Goal: Task Accomplishment & Management: Use online tool/utility

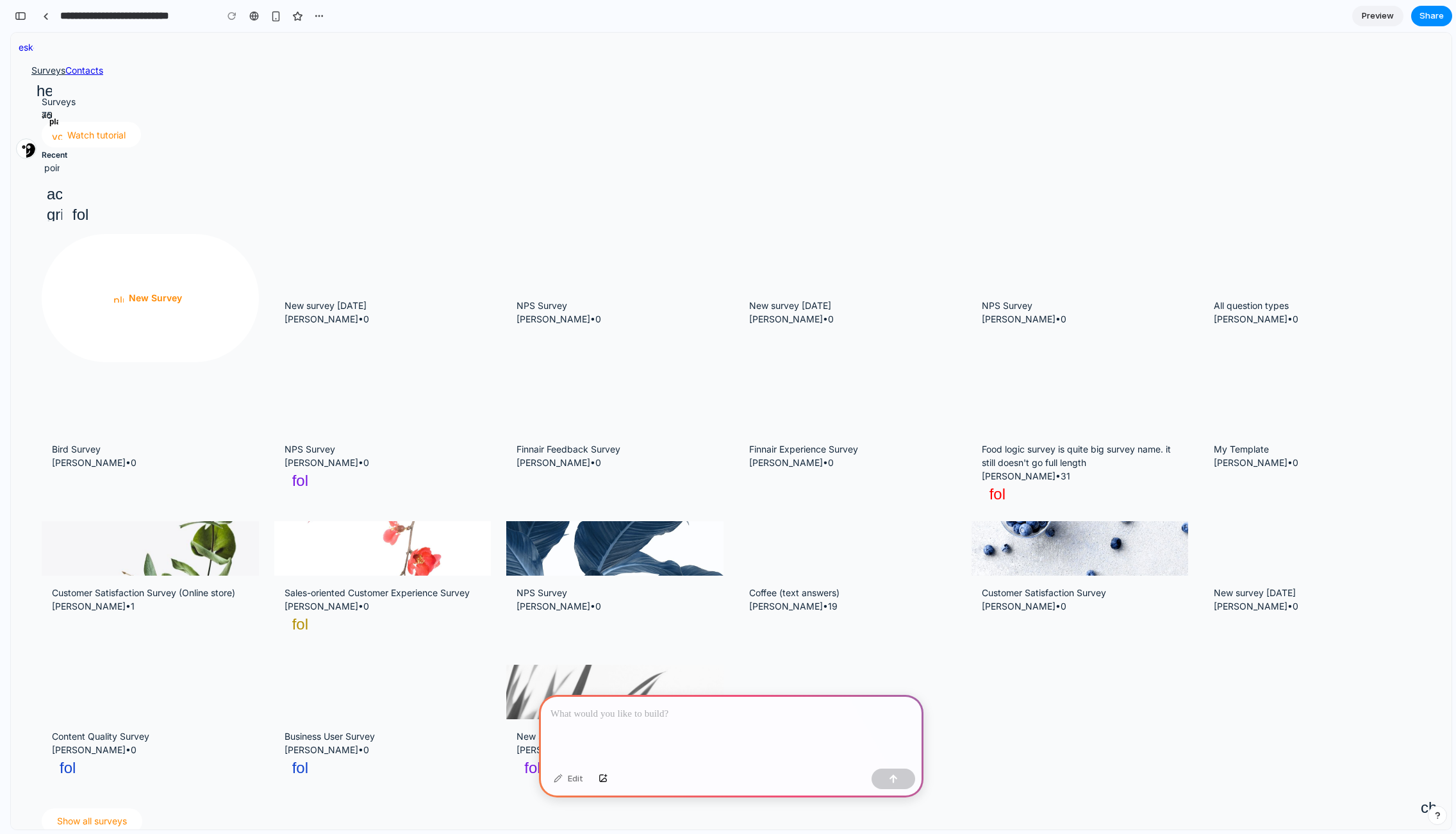
click at [139, 63] on div "Surveys Contacts help_center action_academy play" at bounding box center [732, 98] width 1441 height 70
click at [103, 65] on link "Contacts" at bounding box center [85, 70] width 38 height 11
click at [130, 63] on div "Surveys Contacts help_center action_academy play" at bounding box center [732, 98] width 1441 height 70
click at [103, 65] on link "Contacts" at bounding box center [85, 70] width 38 height 11
click at [653, 715] on p at bounding box center [732, 713] width 362 height 15
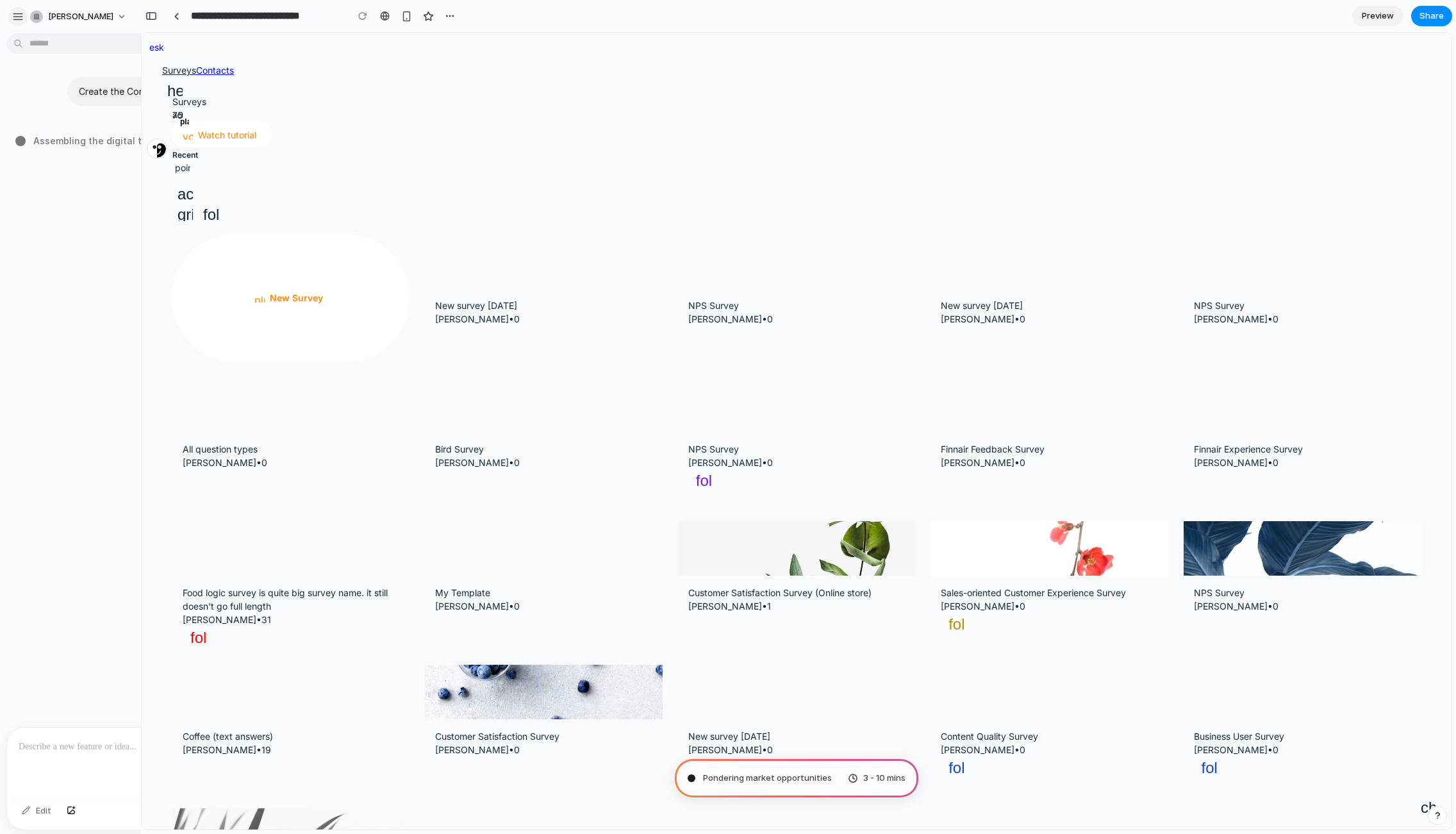
click at [15, 11] on div "button" at bounding box center [17, 17] width 12 height 12
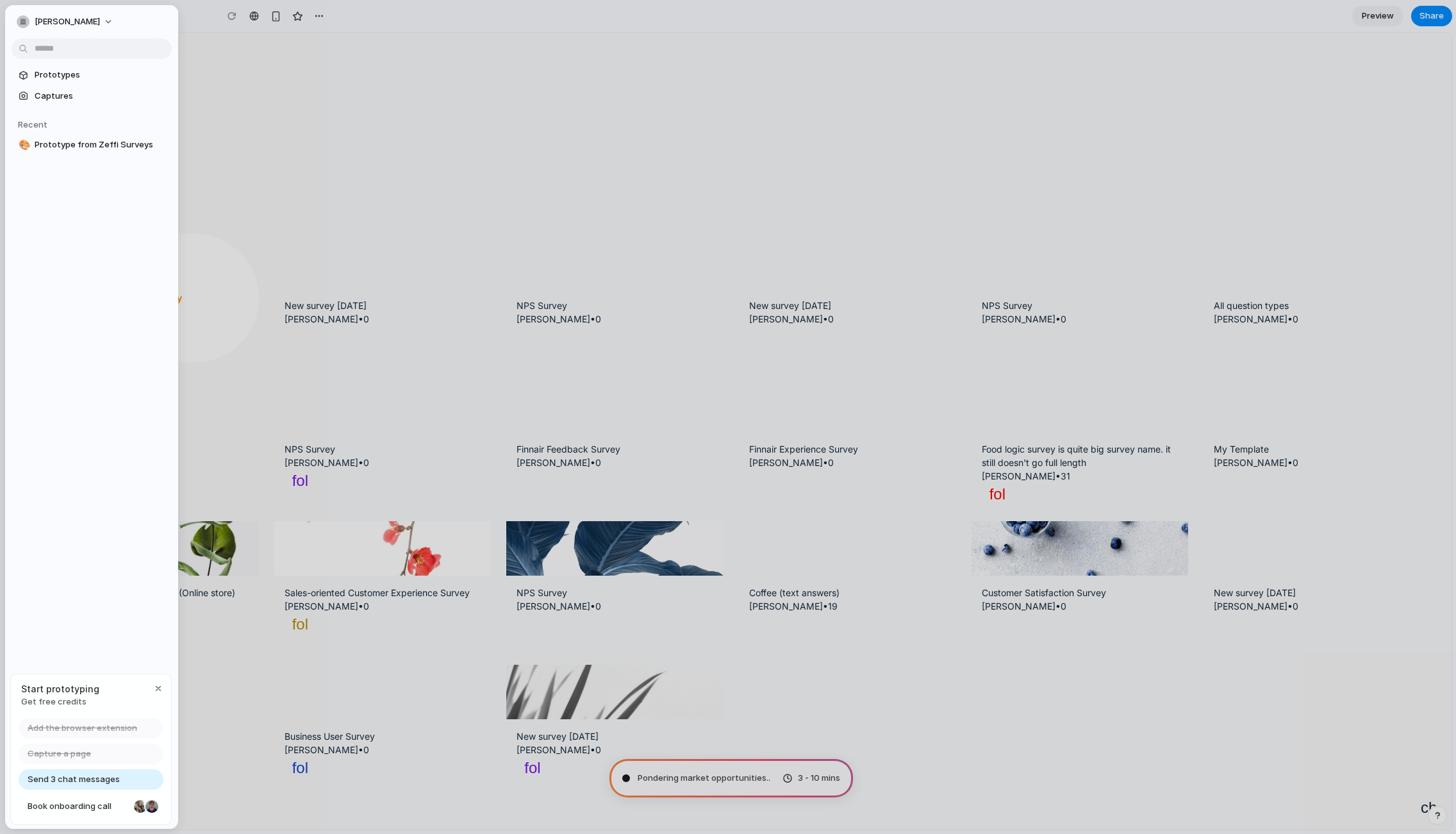
type input "**********"
click at [277, 254] on div "Surveys 75 youtube Watch tutorial Recent pointer_down action_find grid folder p…" at bounding box center [732, 464] width 1441 height 800
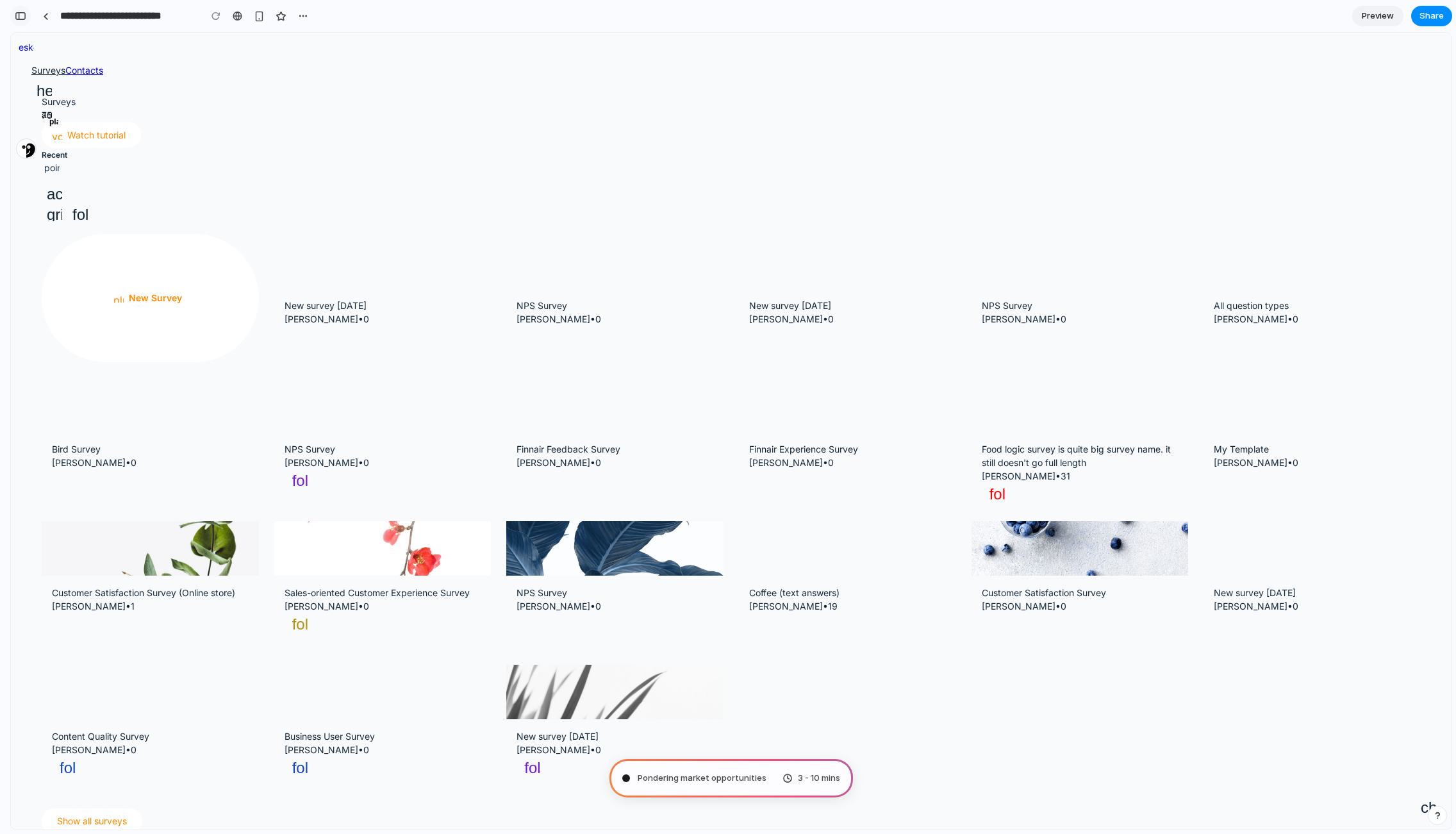
drag, startPoint x: 17, startPoint y: 13, endPoint x: 29, endPoint y: 0, distance: 17.7
click at [17, 13] on div "button" at bounding box center [21, 16] width 12 height 9
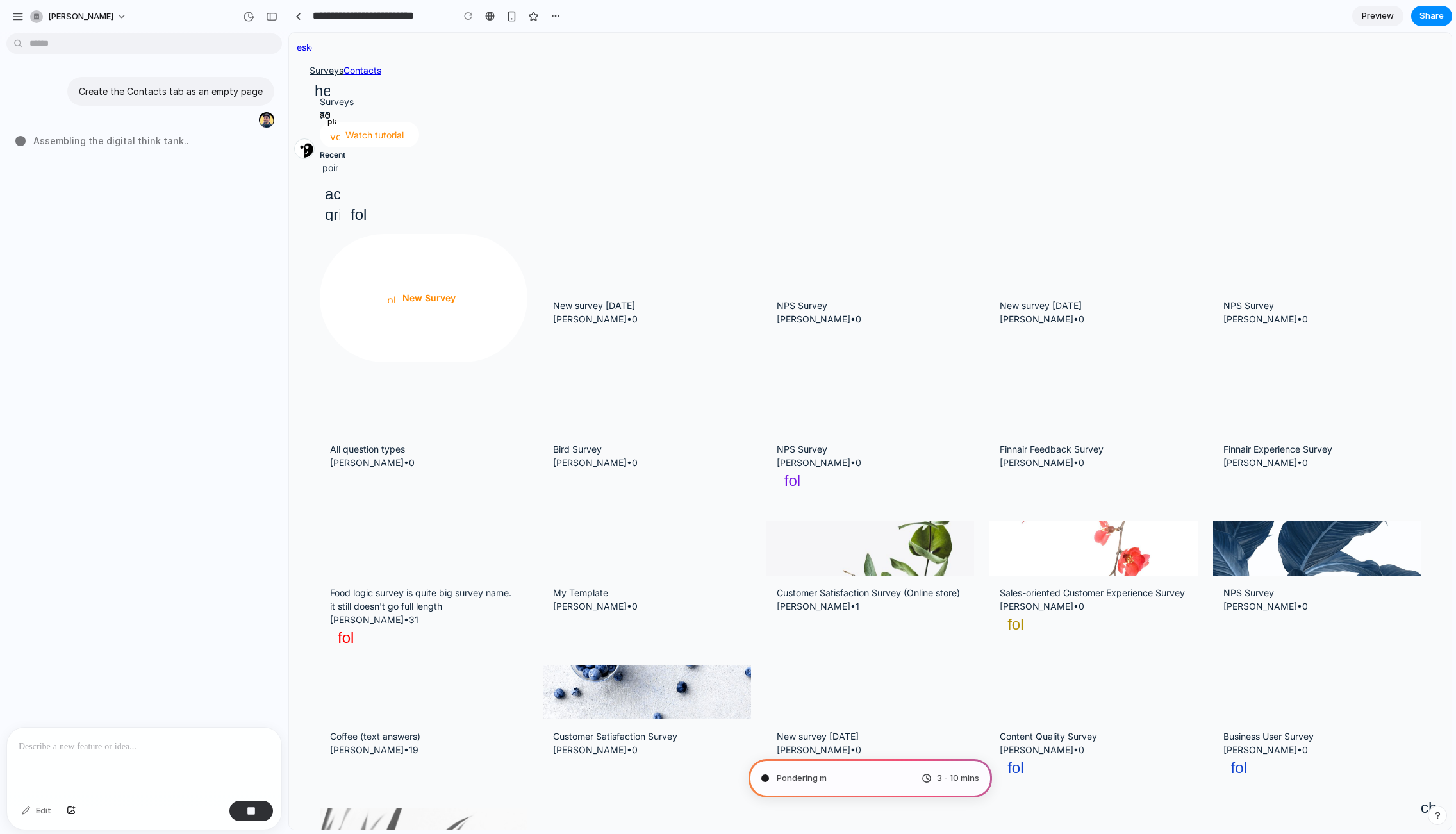
drag, startPoint x: 354, startPoint y: 307, endPoint x: 291, endPoint y: 142, distance: 176.6
click at [355, 301] on div "Surveys 75 youtube Watch tutorial Recent pointer_down action_find grid folder p…" at bounding box center [871, 535] width 1163 height 944
click at [19, 17] on div "button" at bounding box center [17, 17] width 12 height 12
click at [359, 173] on div "Surveys 75 youtube Watch tutorial Recent pointer_down action_find grid folder p…" at bounding box center [871, 535] width 1163 height 944
click at [377, 348] on div "Surveys 75 youtube Watch tutorial Recent pointer_down action_find grid folder p…" at bounding box center [871, 535] width 1163 height 944
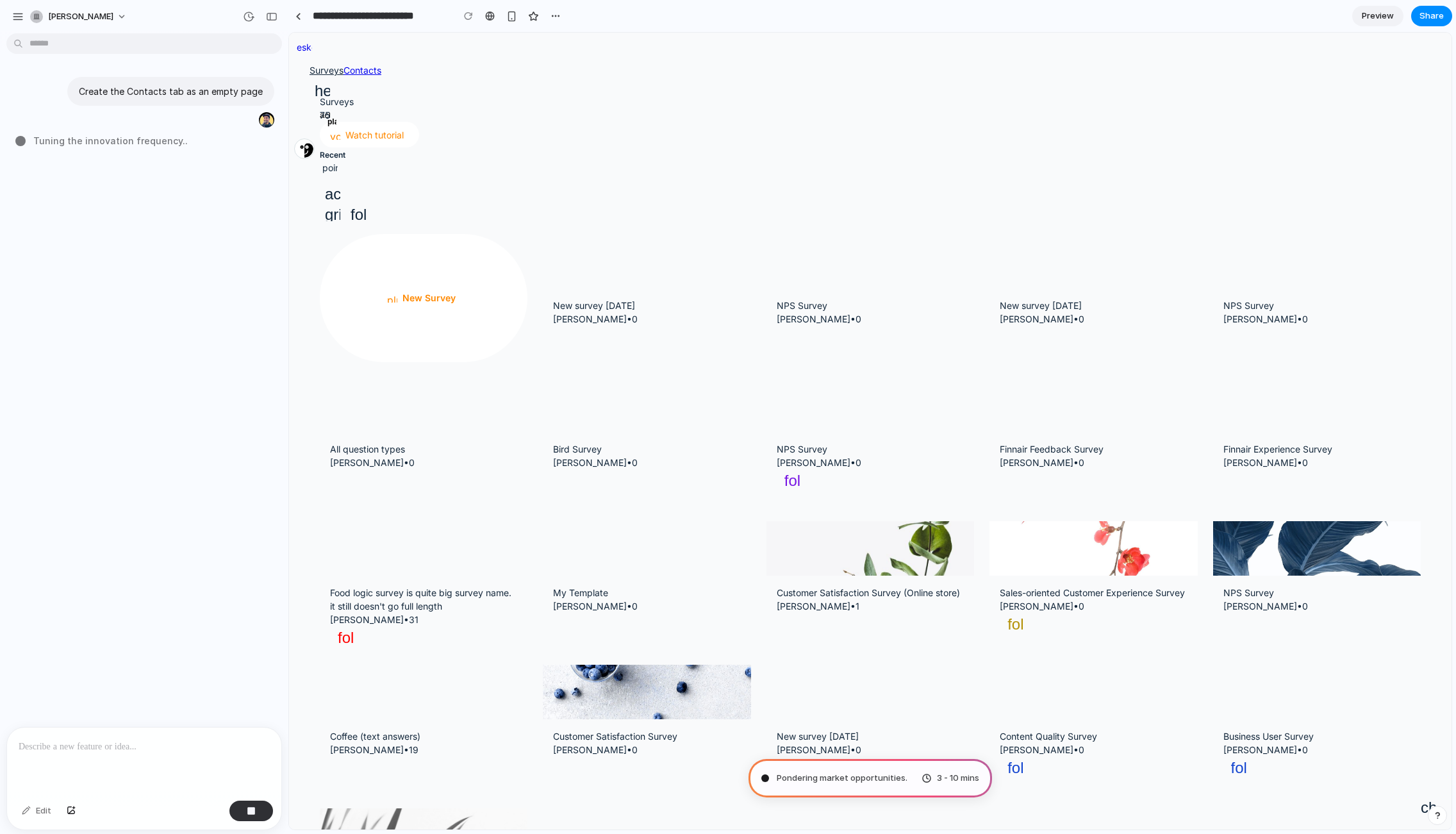
click at [447, 331] on div "Surveys 75 youtube Watch tutorial Recent pointer_down action_find grid folder p…" at bounding box center [871, 535] width 1163 height 944
click at [487, 13] on div at bounding box center [490, 16] width 9 height 10
click at [355, 315] on div "Surveys 75 youtube Watch tutorial Recent pointer_down action_find grid folder p…" at bounding box center [871, 535] width 1163 height 944
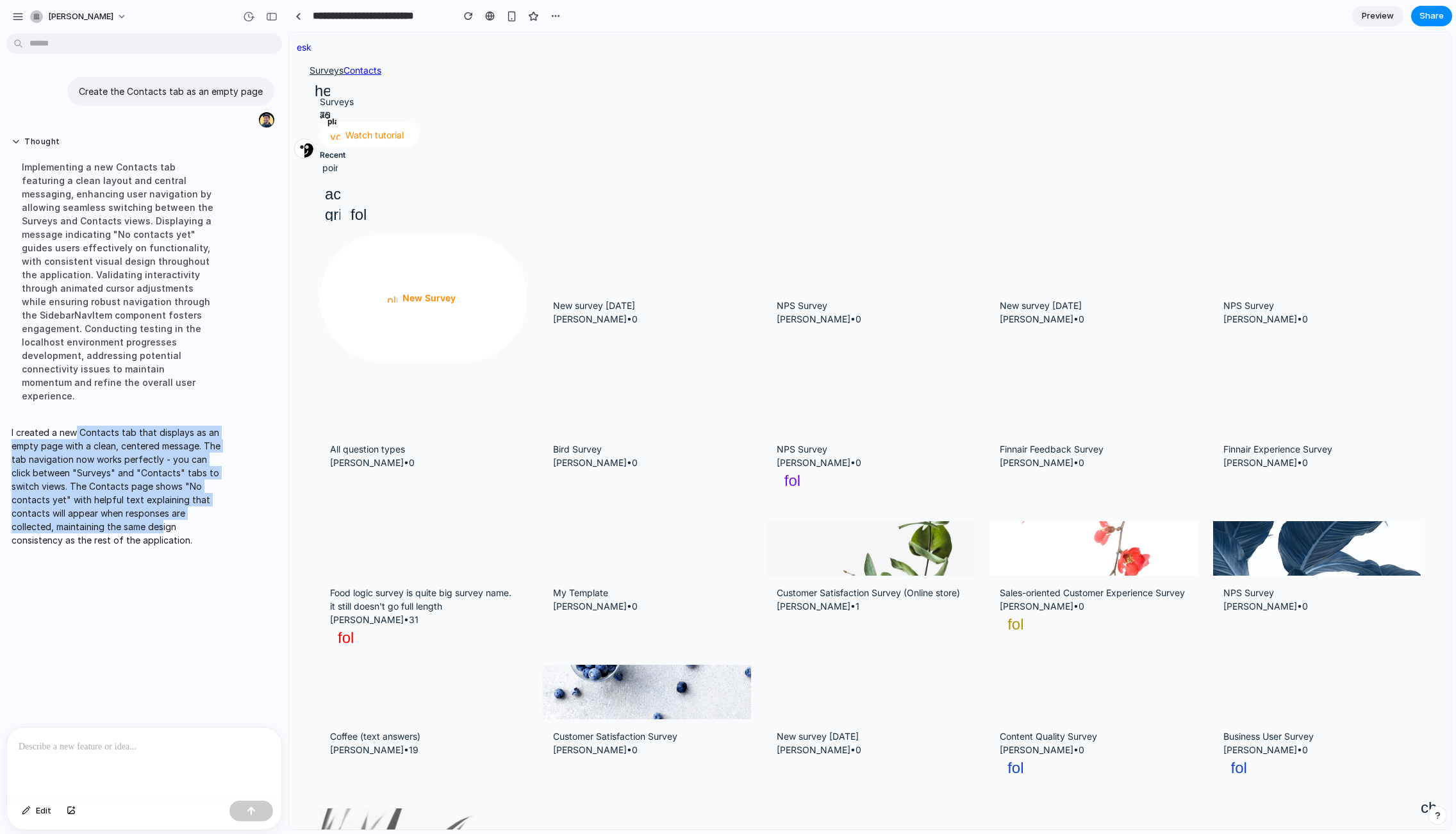
drag, startPoint x: 88, startPoint y: 420, endPoint x: 167, endPoint y: 543, distance: 146.2
click at [167, 542] on div "Create the Contacts tab as an empty page Thought Implementing a new Contacts ta…" at bounding box center [140, 382] width 280 height 688
drag, startPoint x: 167, startPoint y: 543, endPoint x: 183, endPoint y: 528, distance: 21.9
click at [167, 542] on div "Create the Contacts tab as an empty page Thought Implementing a new Contacts ta…" at bounding box center [140, 382] width 280 height 688
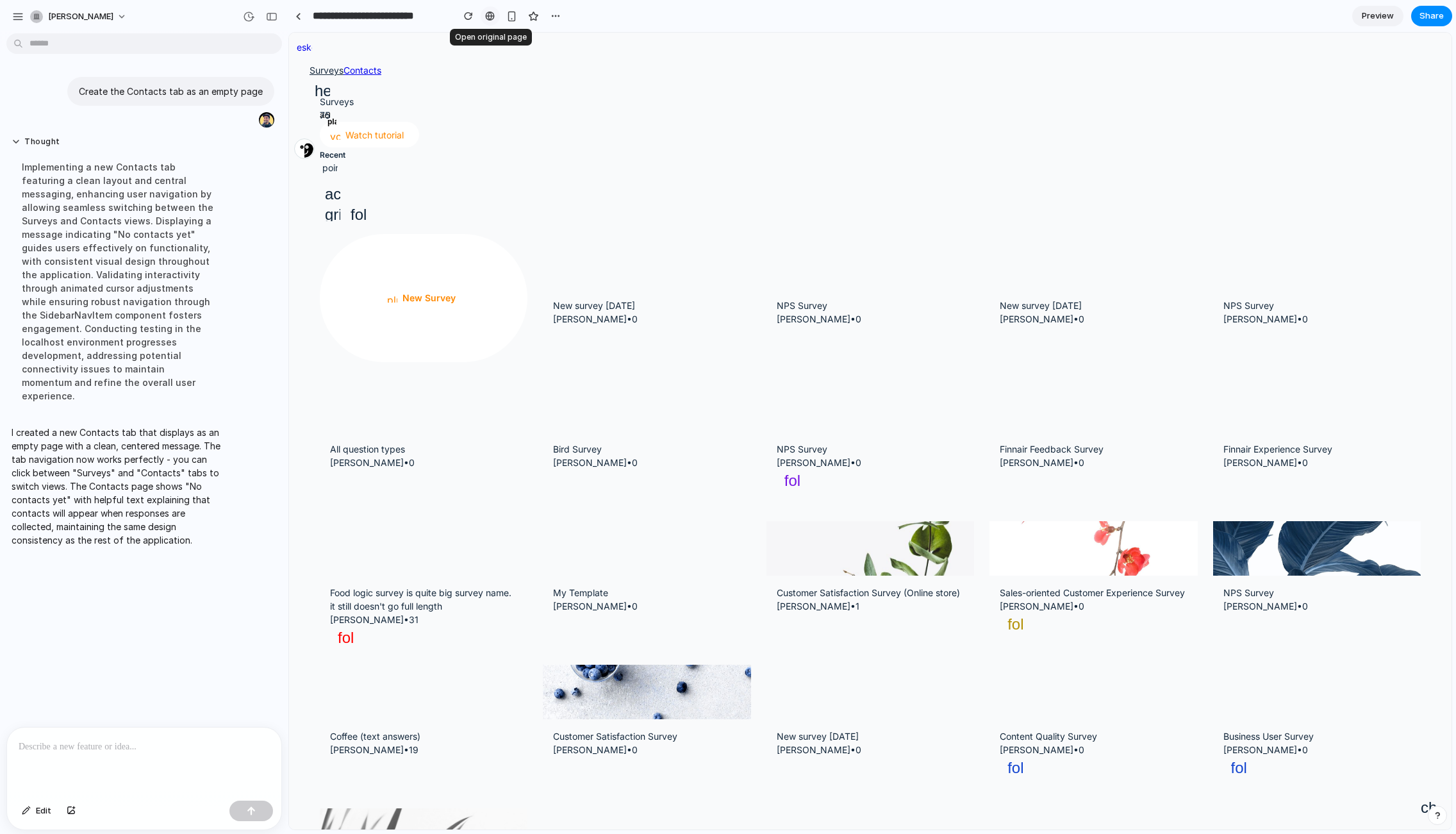
click at [483, 17] on link at bounding box center [490, 16] width 19 height 19
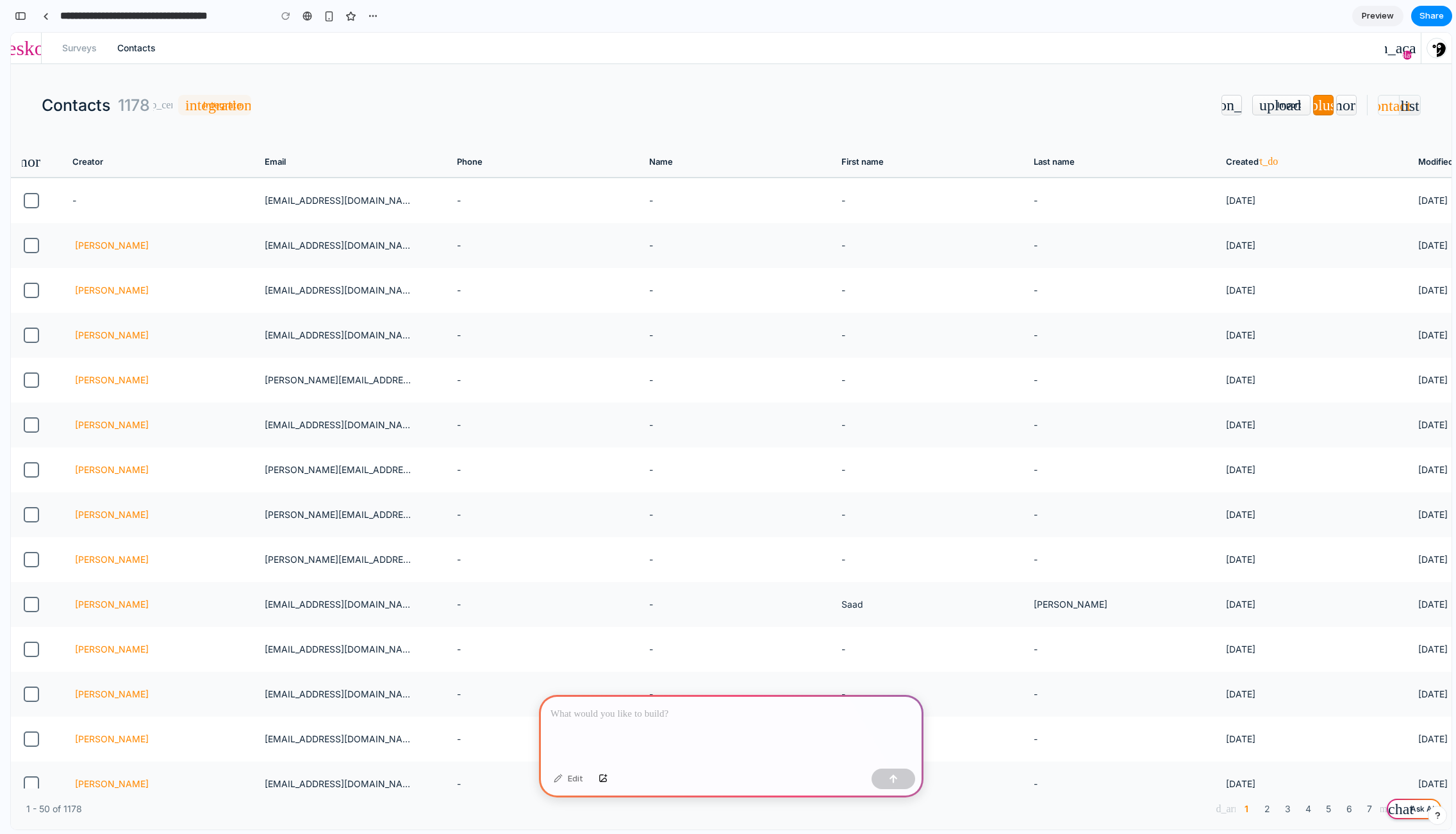
click at [77, 40] on div "Surveys Contacts help_center action_academy play" at bounding box center [732, 47] width 1379 height 31
click at [81, 43] on link "Surveys" at bounding box center [80, 48] width 35 height 13
click at [145, 47] on link "Contacts" at bounding box center [136, 48] width 39 height 13
click at [80, 47] on link "Surveys" at bounding box center [80, 48] width 35 height 13
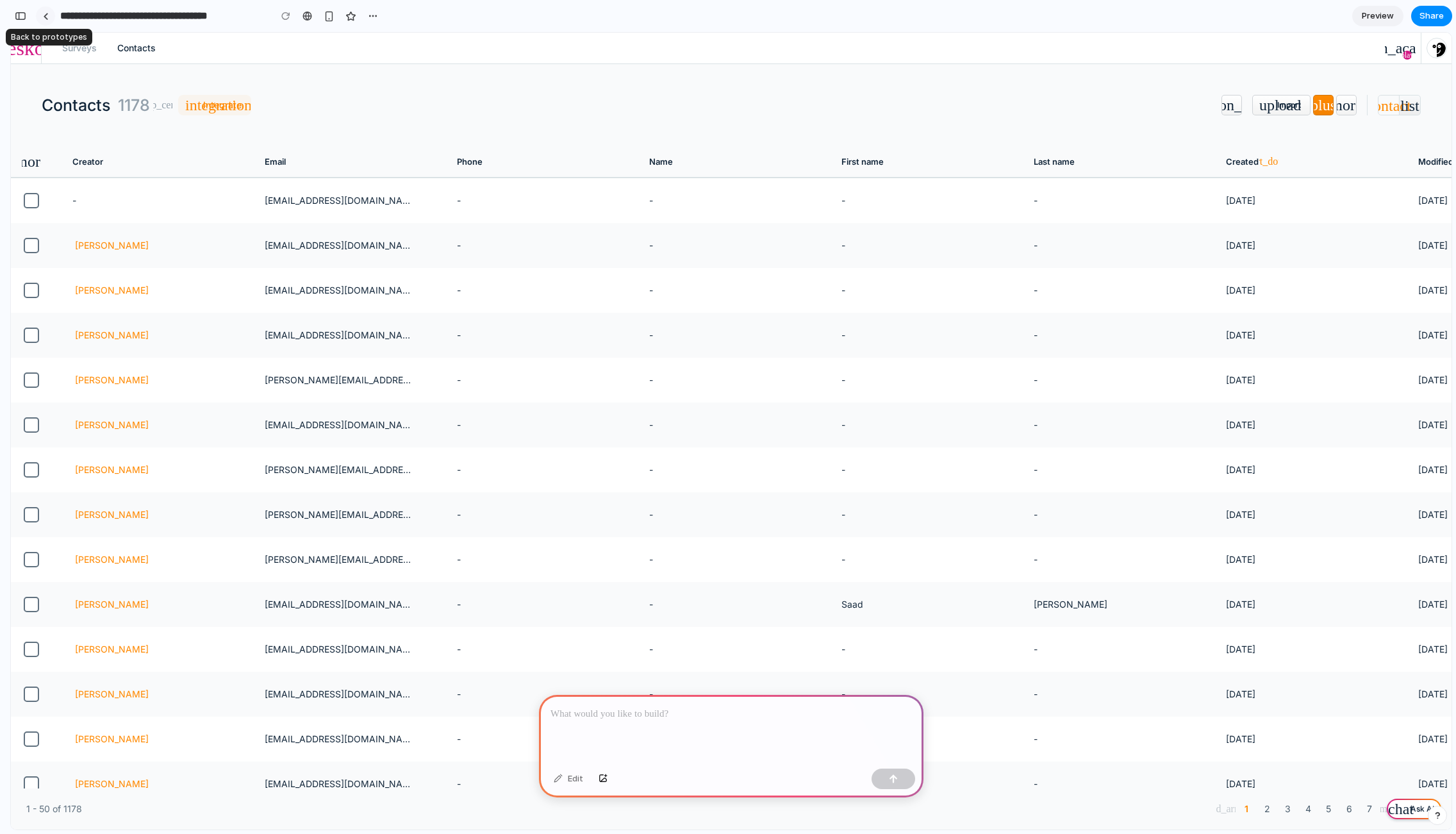
click at [43, 13] on div at bounding box center [45, 16] width 6 height 7
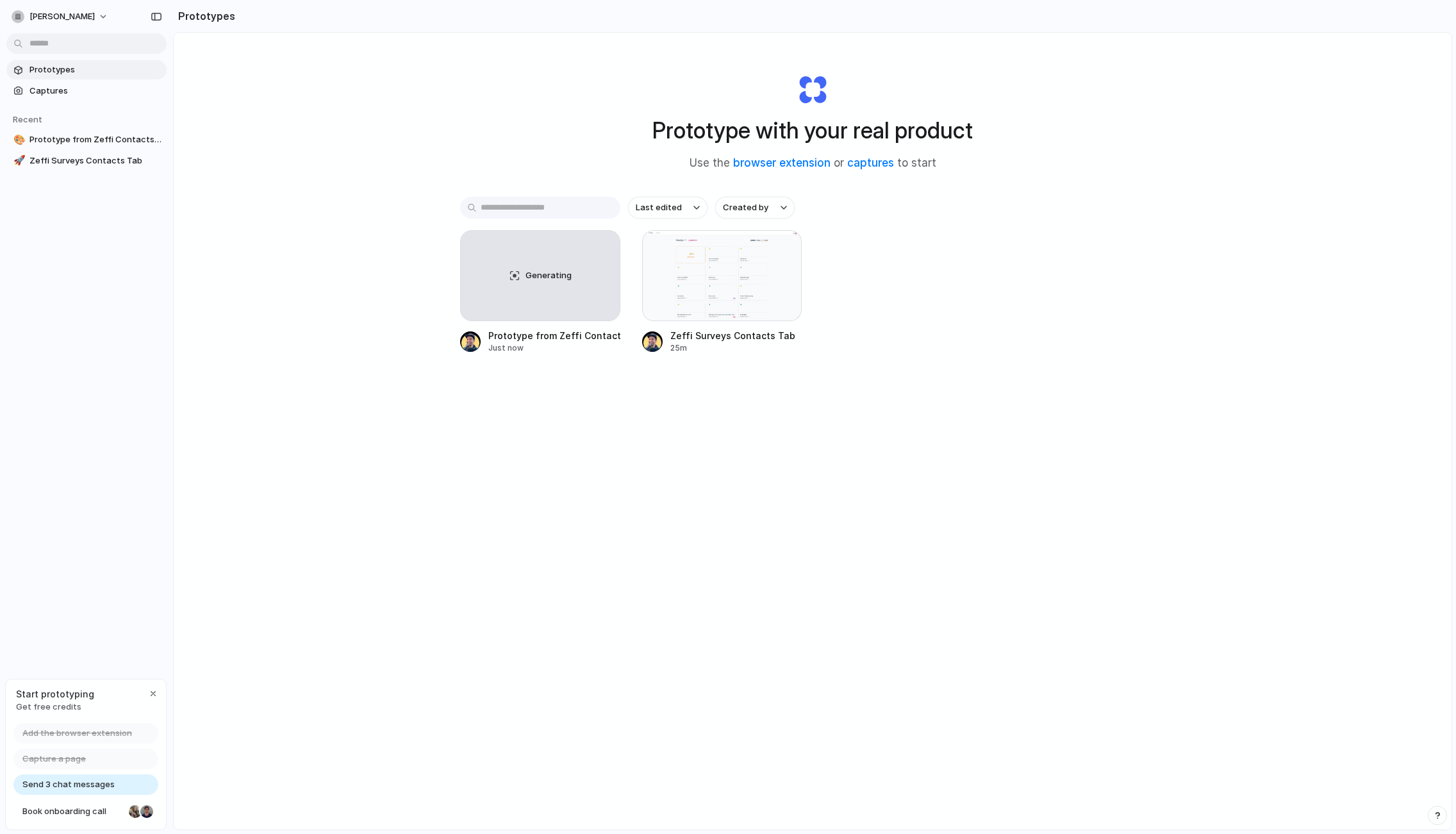
click at [249, 332] on div "Prototype with your real product Use the browser extension or captures to start…" at bounding box center [813, 464] width 1278 height 864
click at [545, 488] on div "Prototype with your real product Use the browser extension or captures to start…" at bounding box center [813, 464] width 1278 height 864
click at [543, 484] on div "Prototype with your real product Use the browser extension or captures to start…" at bounding box center [813, 464] width 1278 height 864
click at [495, 548] on div "Prototype with your real product Use the browser extension or captures to start…" at bounding box center [813, 464] width 1278 height 864
click at [288, 627] on div "Prototype with your real product Use the browser extension or captures to start…" at bounding box center [813, 464] width 1278 height 864
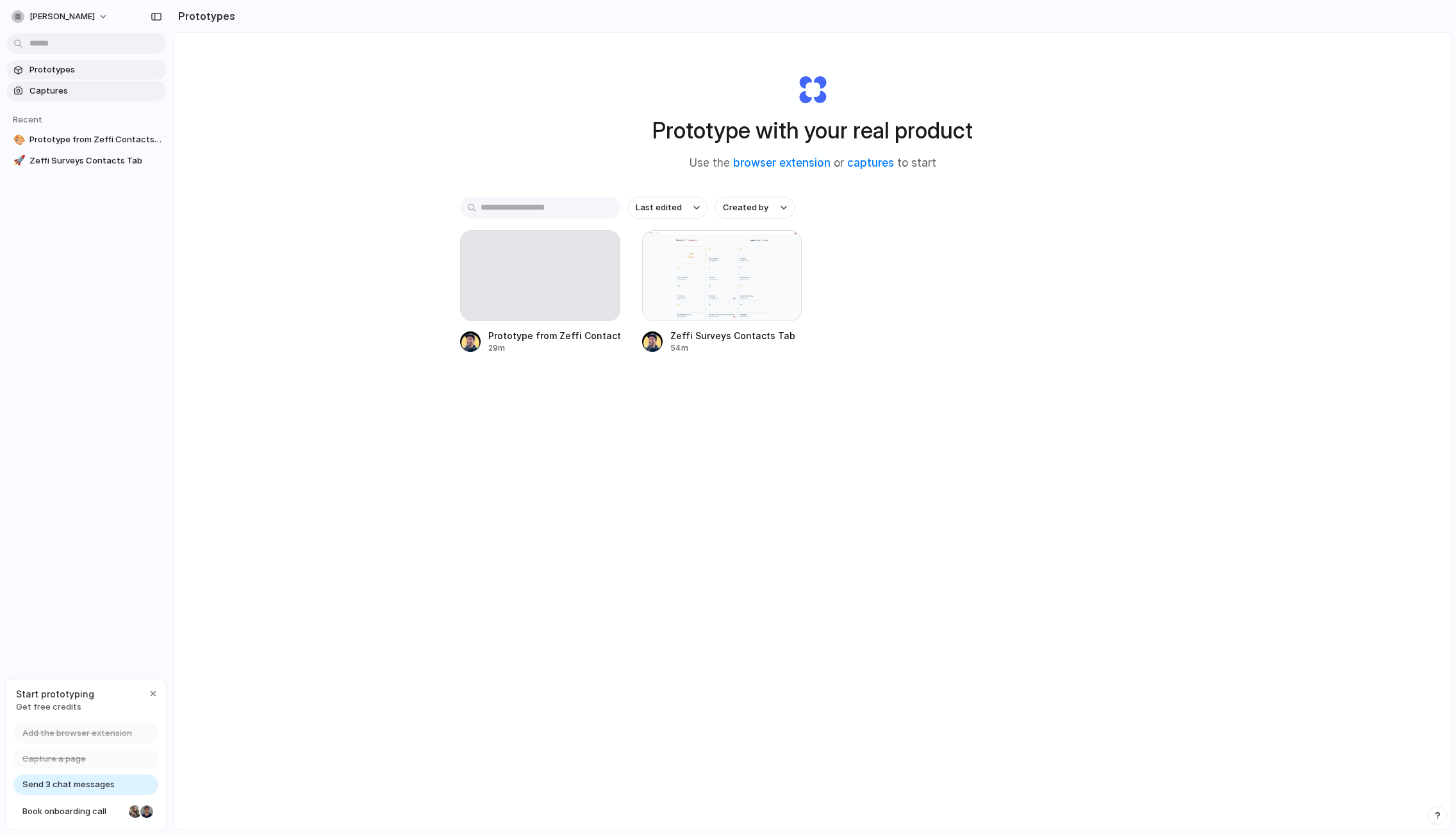
click at [54, 89] on span "Captures" at bounding box center [95, 91] width 132 height 13
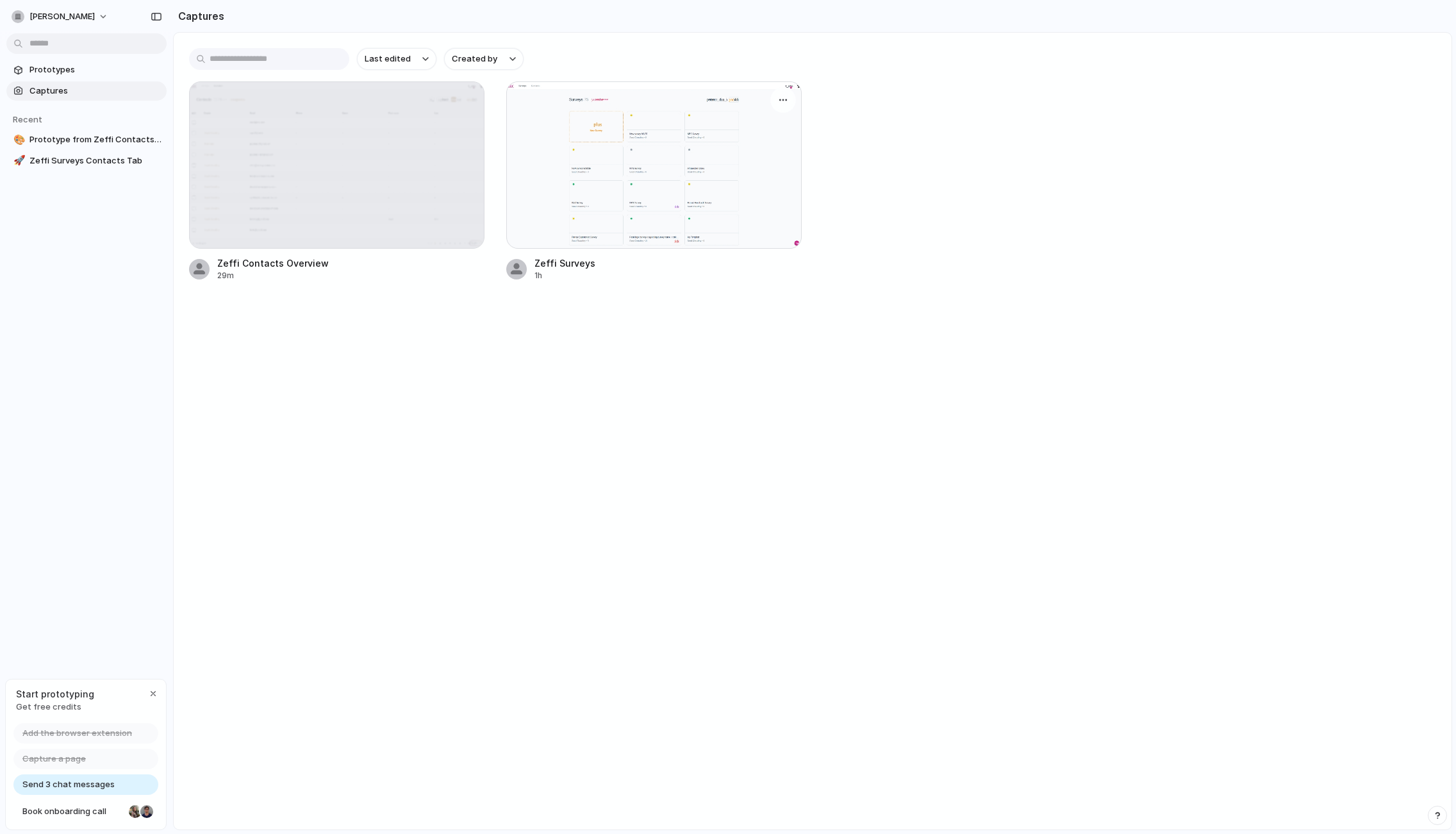
drag, startPoint x: 452, startPoint y: 165, endPoint x: 654, endPoint y: 159, distance: 202.1
click at [654, 159] on div "Zeffi Contacts Overview 29m Zeffi Surveys 1h" at bounding box center [812, 181] width 1247 height 200
drag, startPoint x: 423, startPoint y: 400, endPoint x: 209, endPoint y: 250, distance: 261.3
click at [420, 396] on main "Last edited Created by Zeffi Contacts Overview 29m Zeffi Surveys 1h" at bounding box center [812, 431] width 1279 height 798
click at [68, 167] on link "🚀 Zeffi Surveys Contacts Tab" at bounding box center [86, 160] width 160 height 19
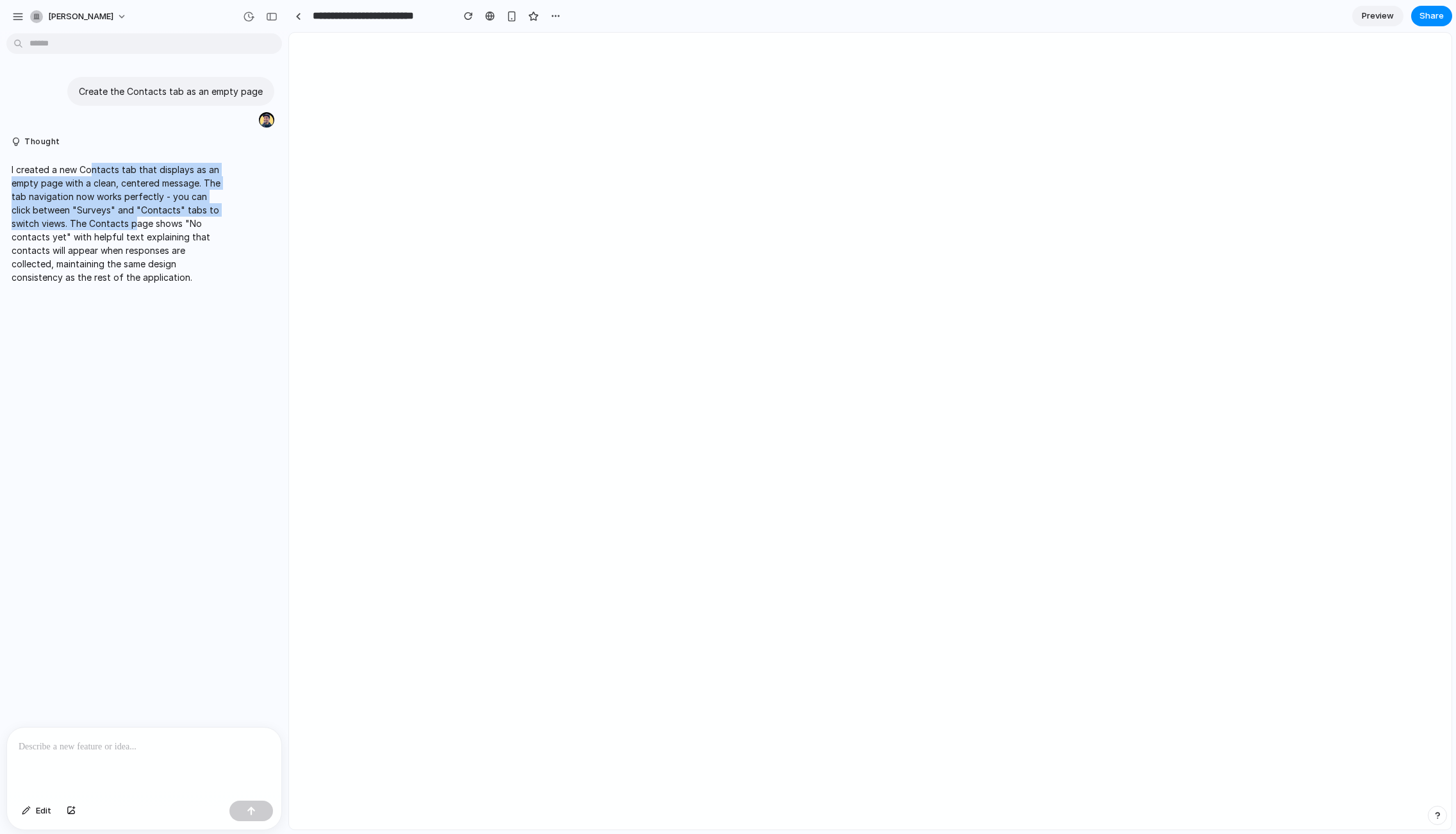
drag, startPoint x: 92, startPoint y: 169, endPoint x: 130, endPoint y: 287, distance: 124.0
click at [130, 278] on p "I created a new Contacts tab that displays as an empty page with a clean, cente…" at bounding box center [119, 223] width 214 height 121
click at [131, 294] on div "Create the Contacts tab as an empty page Thought I created a new Contacts tab t…" at bounding box center [140, 382] width 280 height 688
click at [551, 15] on div "button" at bounding box center [555, 16] width 10 height 10
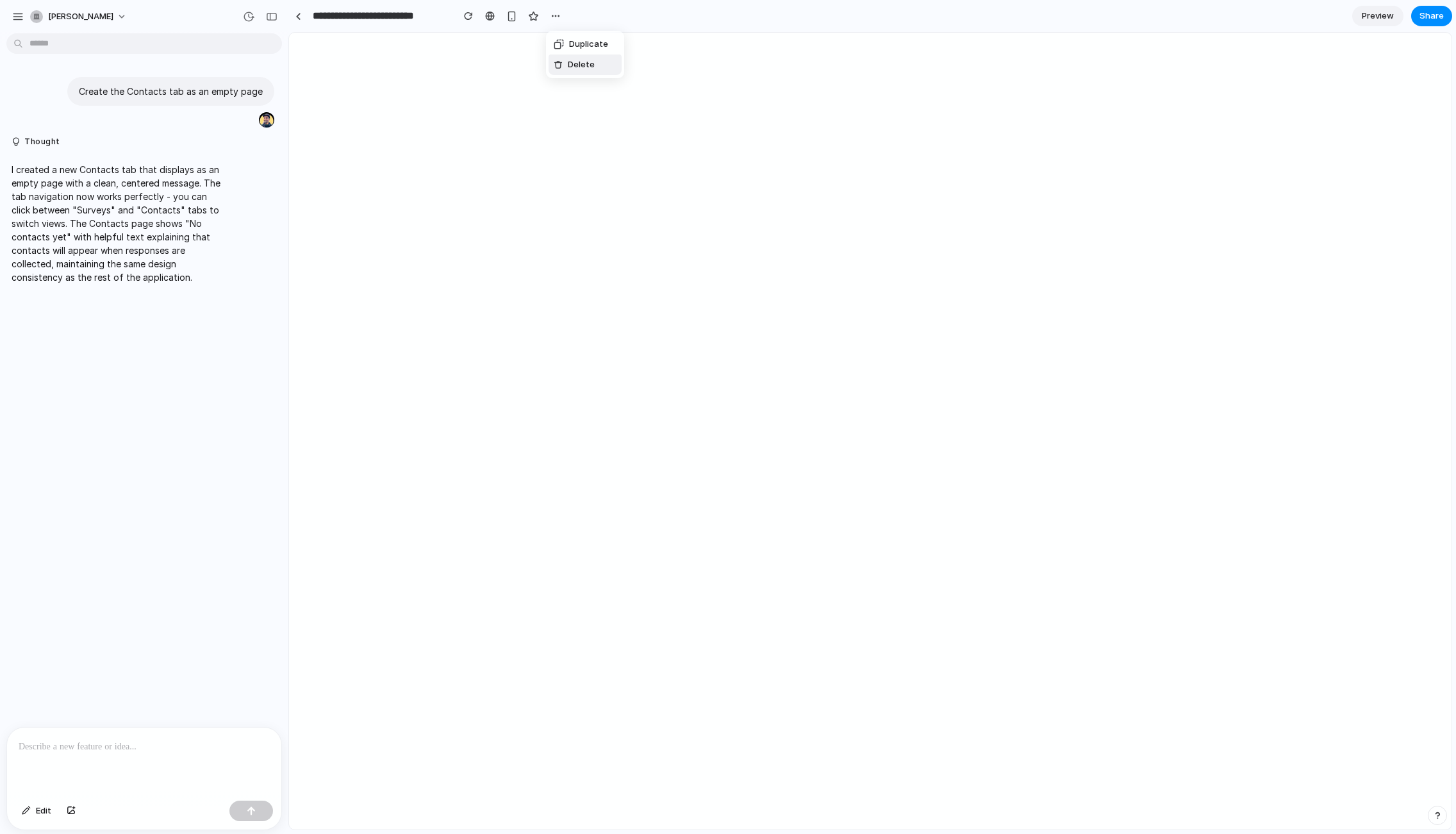
click at [689, 192] on div "Duplicate Delete" at bounding box center [728, 417] width 1456 height 834
click at [11, 17] on button "button" at bounding box center [18, 17] width 19 height 19
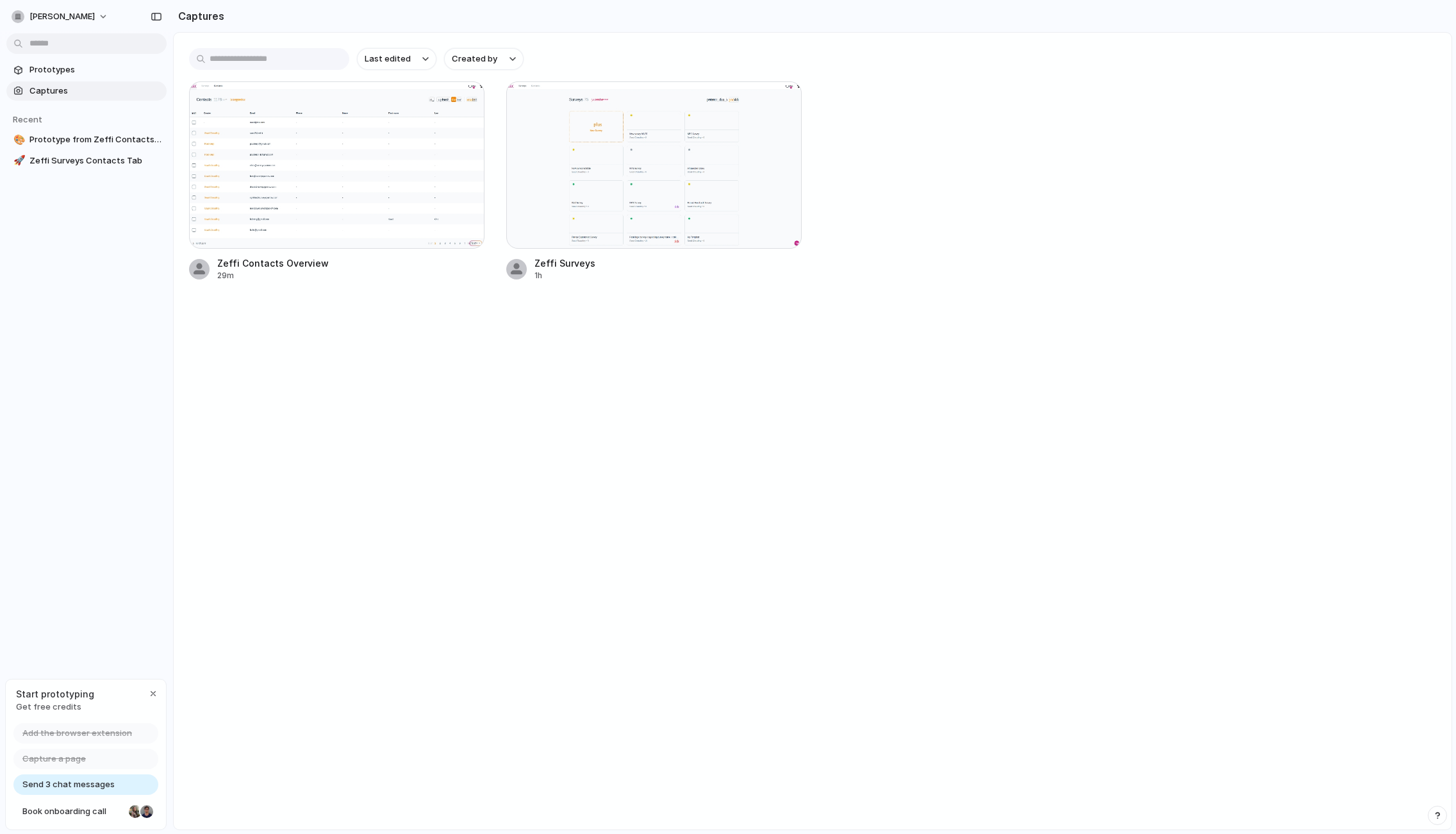
click at [478, 425] on main "Last edited Created by Zeffi Contacts Overview 29m Zeffi Surveys 1h" at bounding box center [812, 431] width 1279 height 798
click at [265, 29] on section "Captures" at bounding box center [812, 16] width 1279 height 32
click at [265, 62] on input "text" at bounding box center [269, 59] width 160 height 22
click at [322, 416] on main "Last edited Created by Zeffi Contacts Overview 29m Zeffi Surveys 1h" at bounding box center [812, 431] width 1279 height 798
